Goal: Task Accomplishment & Management: Manage account settings

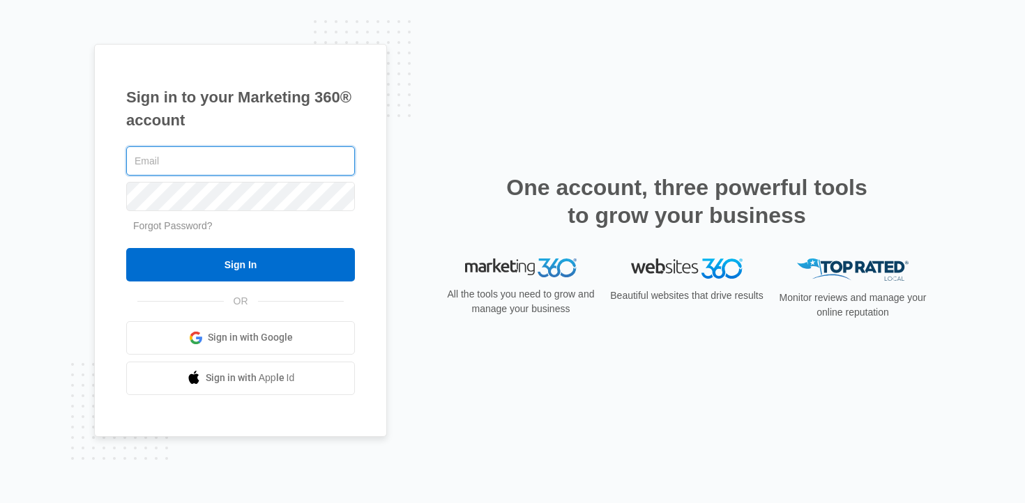
click at [0, 503] on com-1password-button at bounding box center [0, 503] width 0 height 0
type input "[PERSON_NAME][EMAIL_ADDRESS][DOMAIN_NAME]"
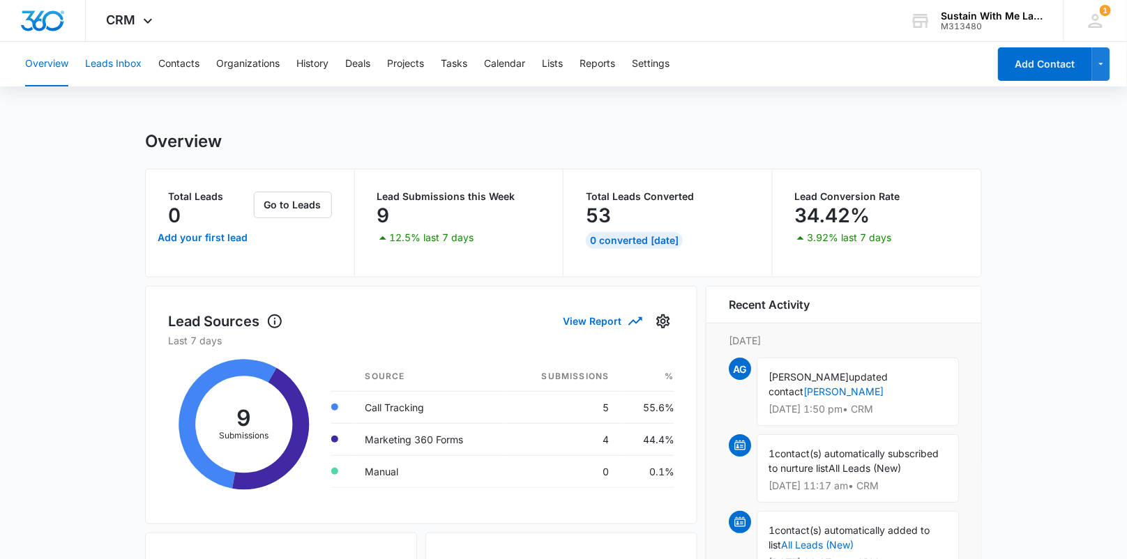
click at [118, 72] on button "Leads Inbox" at bounding box center [113, 64] width 56 height 45
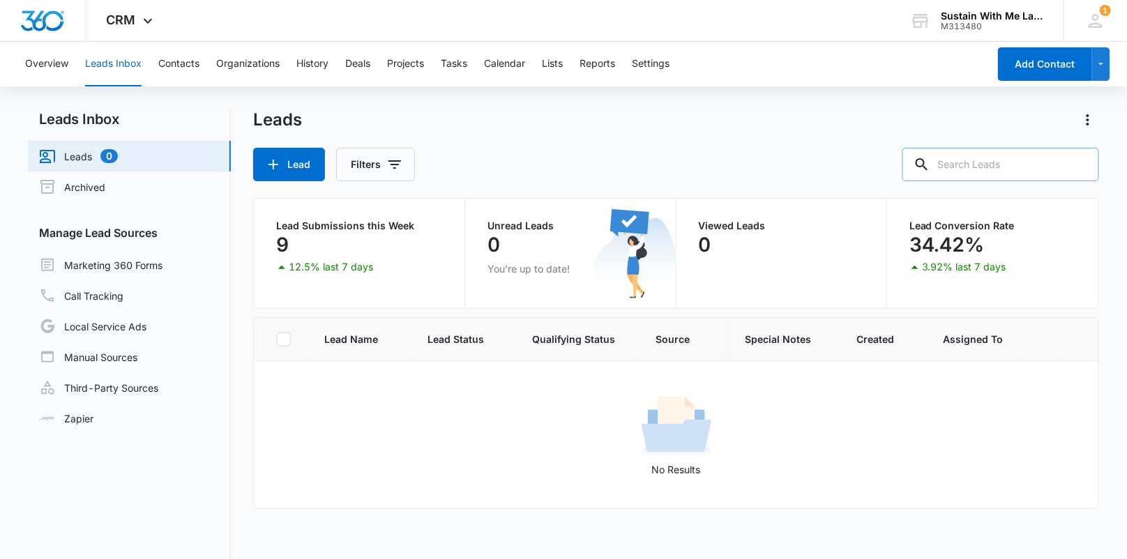
click at [998, 160] on input "text" at bounding box center [1000, 164] width 197 height 33
click at [183, 63] on button "Contacts" at bounding box center [178, 64] width 41 height 45
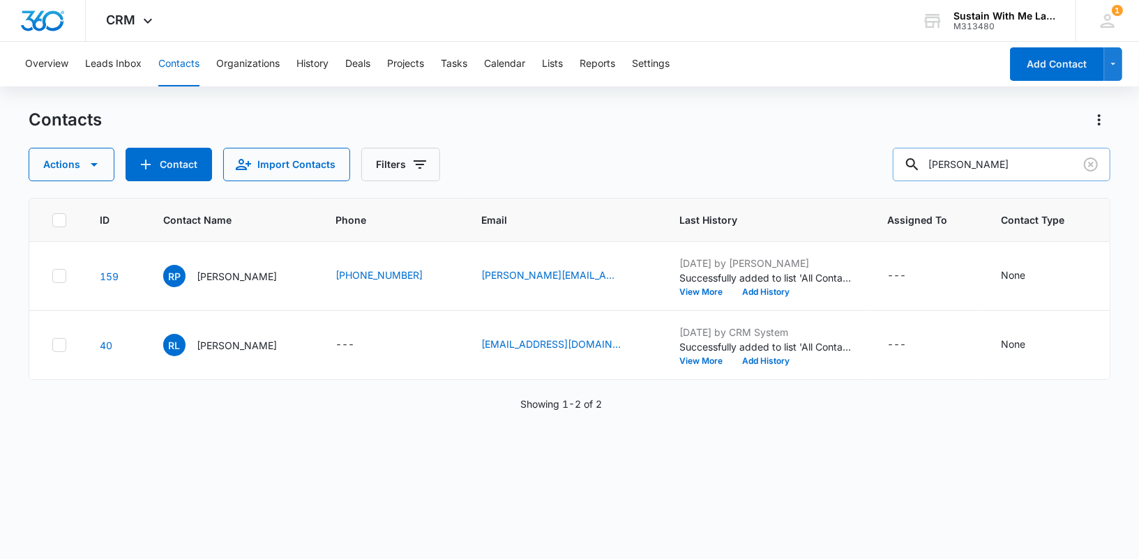
click at [1012, 163] on input "[PERSON_NAME]" at bounding box center [1001, 164] width 218 height 33
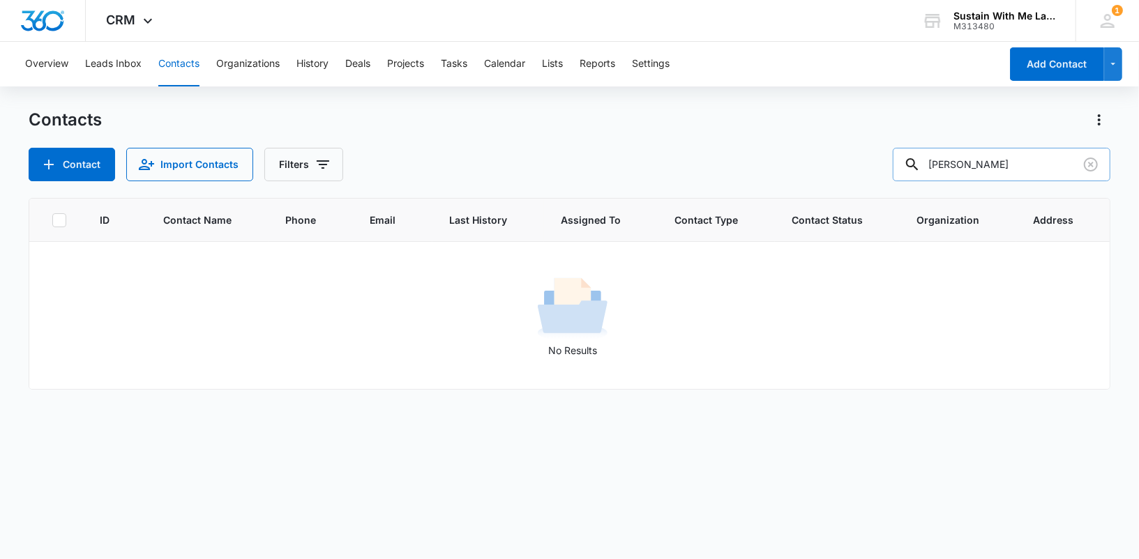
click at [1027, 165] on input "[PERSON_NAME]" at bounding box center [1001, 164] width 218 height 33
type input "[PERSON_NAME]"
